Goal: Entertainment & Leisure: Consume media (video, audio)

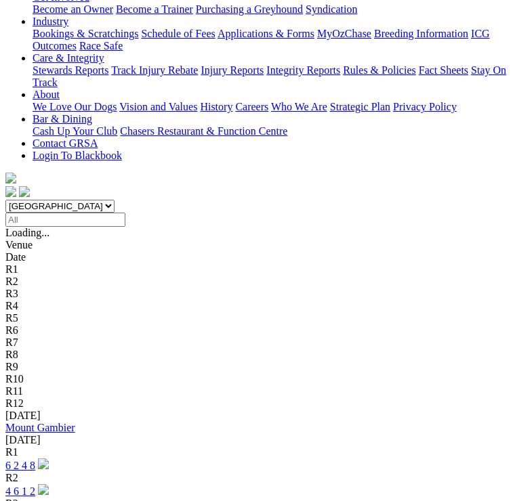
scroll to position [279, 0]
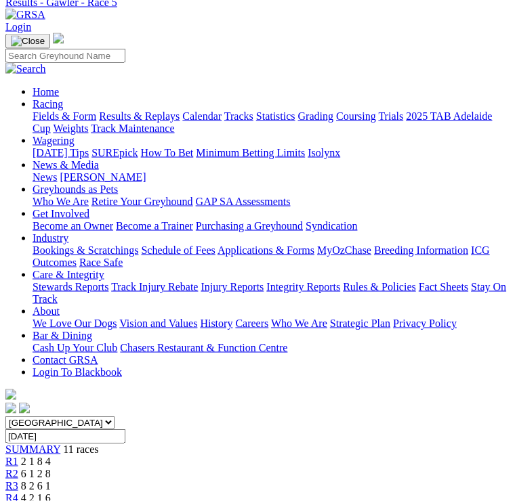
scroll to position [64, 0]
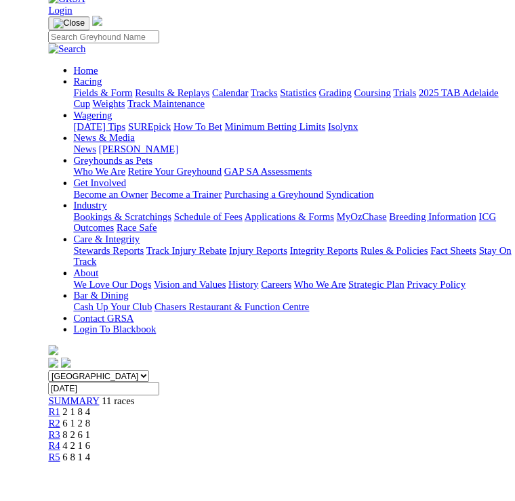
scroll to position [100, 0]
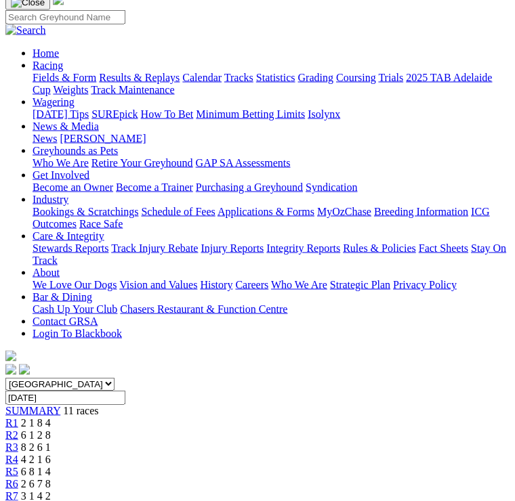
click at [18, 465] on span "R5" at bounding box center [11, 471] width 13 height 12
